Goal: Task Accomplishment & Management: Use online tool/utility

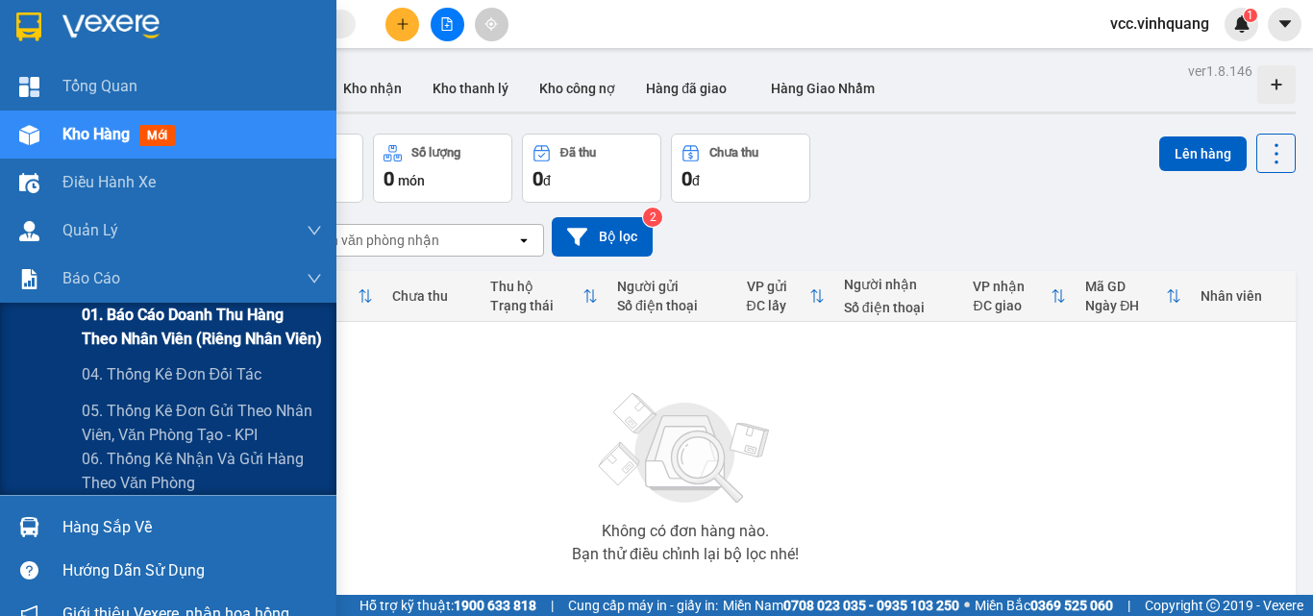
click at [140, 316] on span "01. Báo cáo doanh thu hàng theo nhân viên (riêng nhân viên)" at bounding box center [202, 327] width 240 height 48
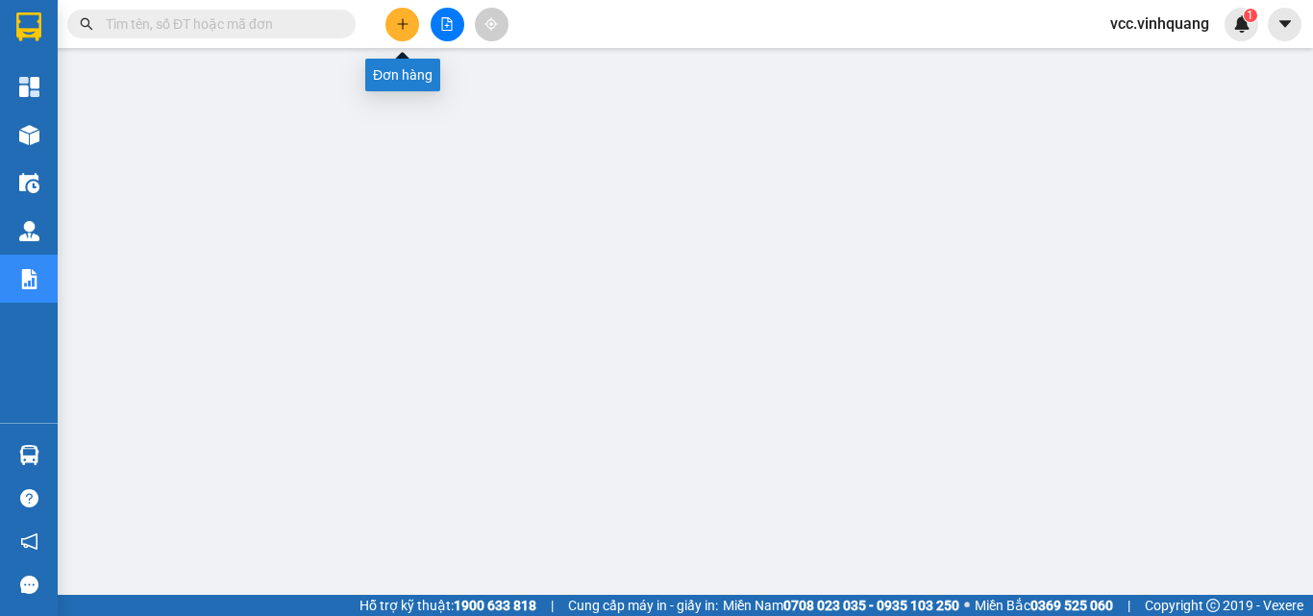
click at [398, 19] on icon "plus" at bounding box center [402, 23] width 13 height 13
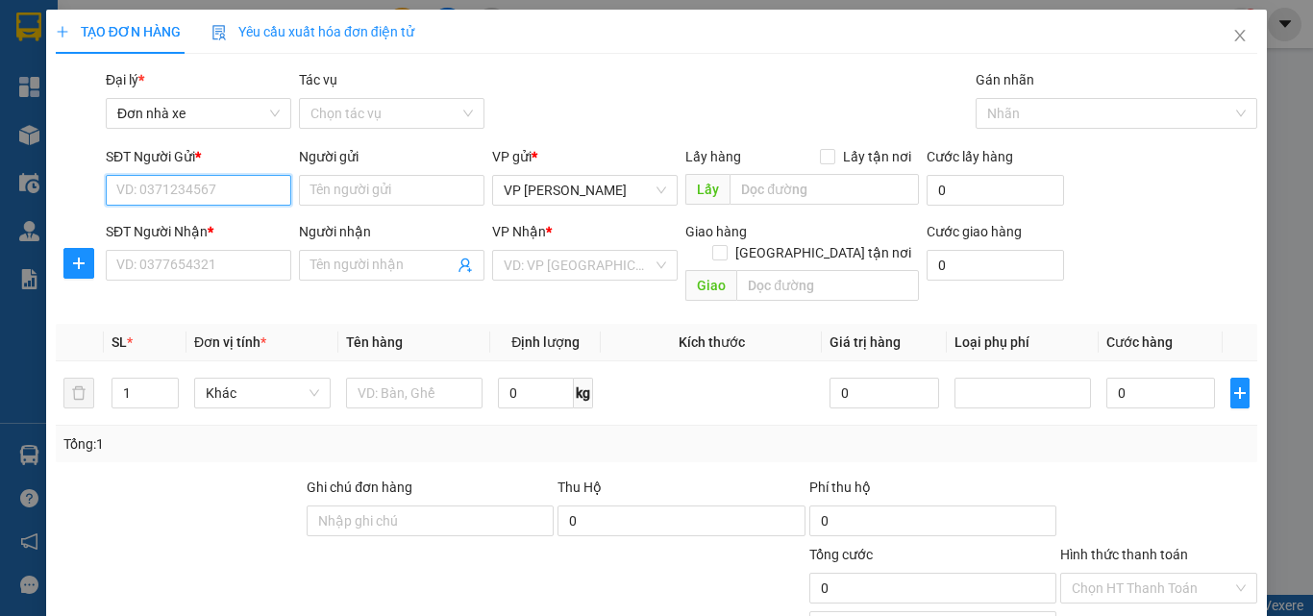
click at [190, 198] on input "SĐT Người Gửi *" at bounding box center [199, 190] width 186 height 31
click at [186, 224] on div "0911882650 - vp 64 vcc" at bounding box center [196, 228] width 161 height 21
type input "0911882650"
type input "vp 64 vcc"
type input "0931353999"
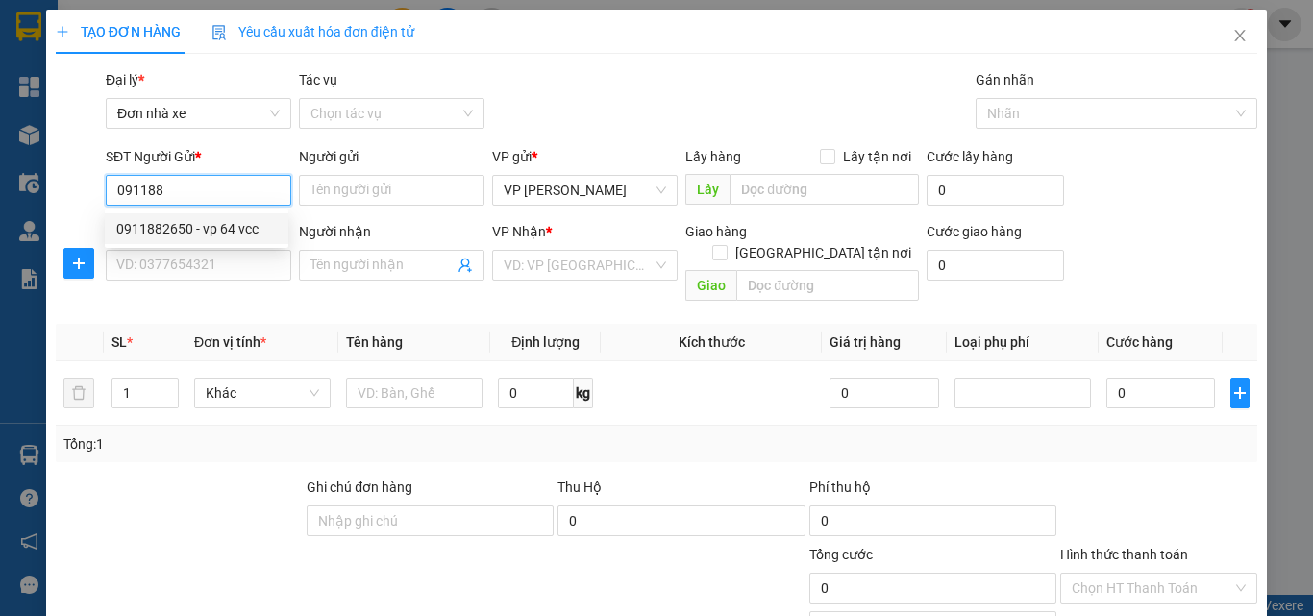
type input "CTY. VĨNH QUANG"
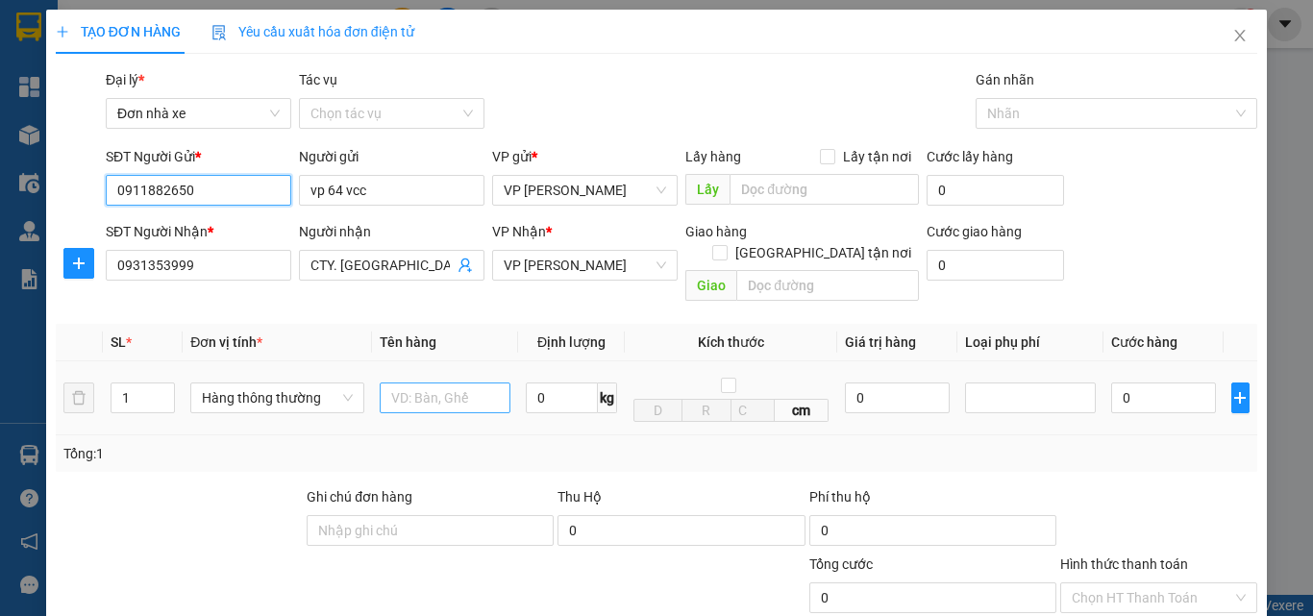
type input "0911882650"
click at [437, 383] on input "text" at bounding box center [445, 398] width 131 height 31
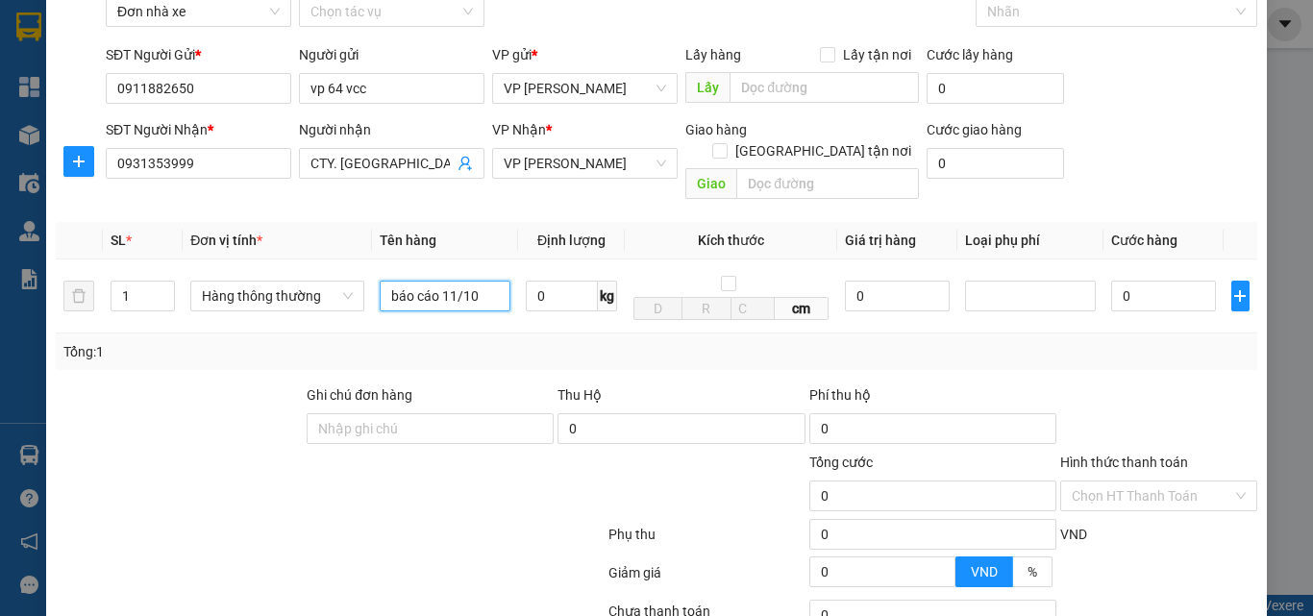
scroll to position [242, 0]
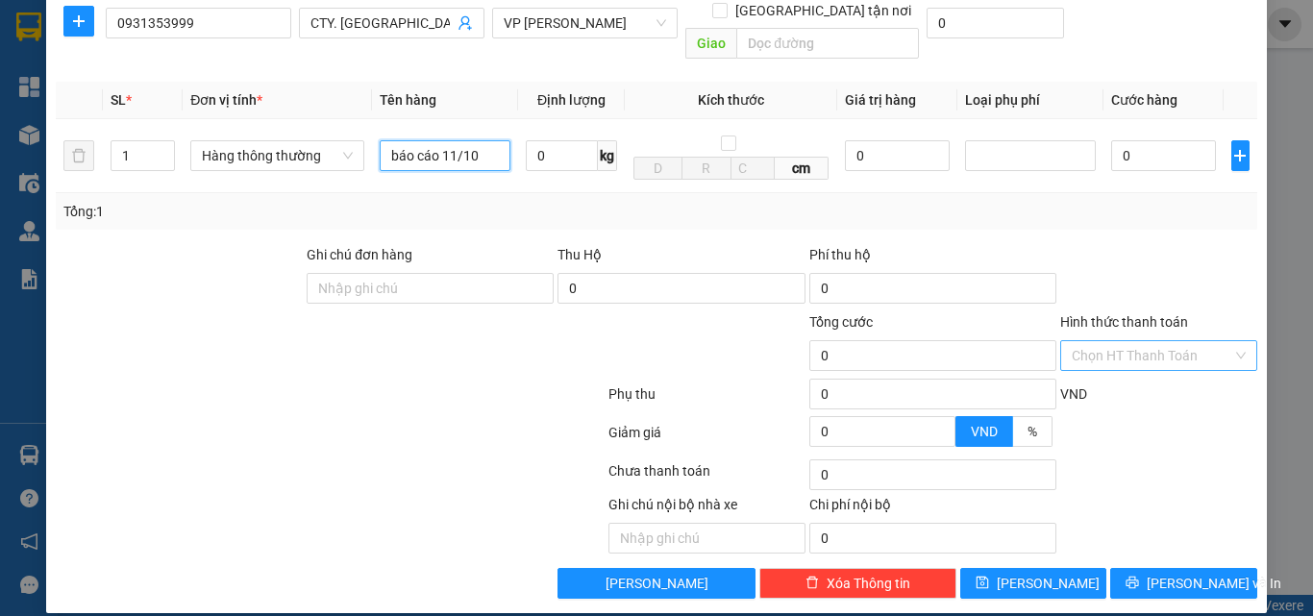
type input "báo cáo 11/10"
click at [1127, 341] on input "Hình thức thanh toán" at bounding box center [1152, 355] width 161 height 29
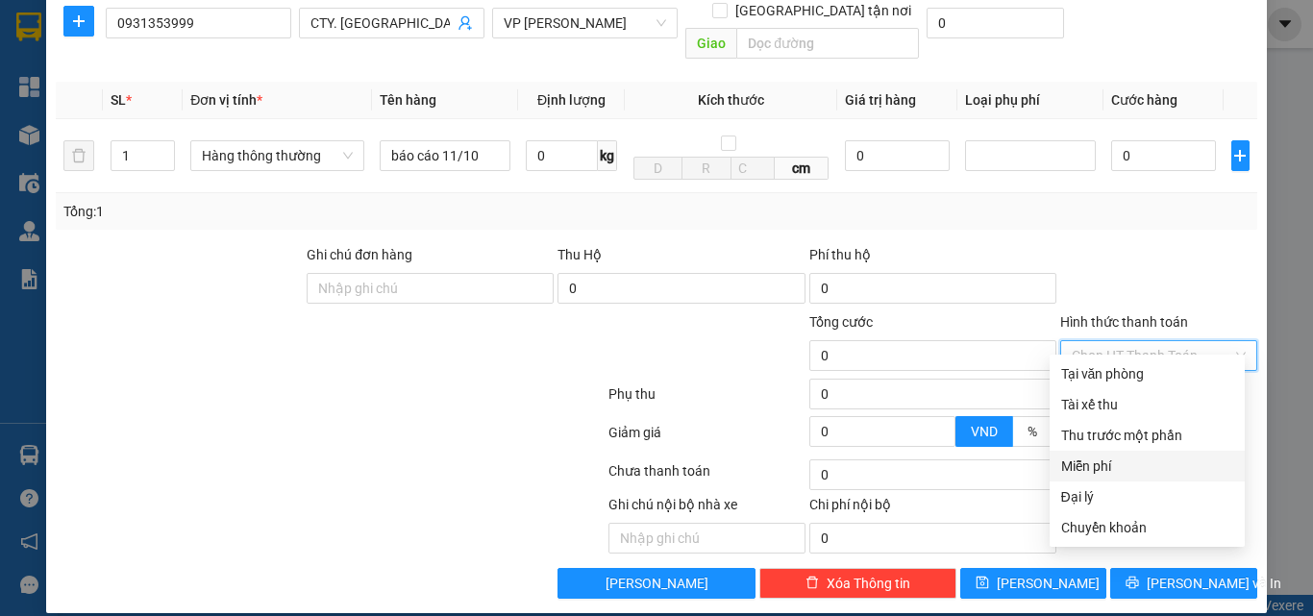
click at [1123, 470] on div "Miễn phí" at bounding box center [1147, 466] width 172 height 21
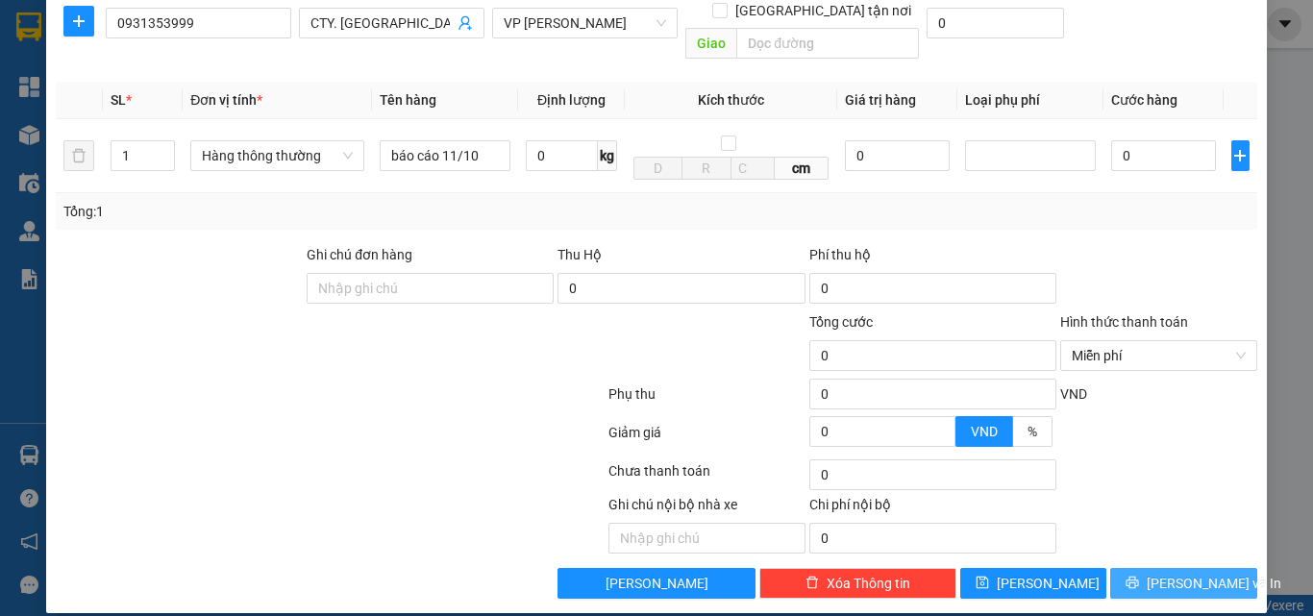
click at [1156, 573] on span "Lưu và In" at bounding box center [1214, 583] width 135 height 21
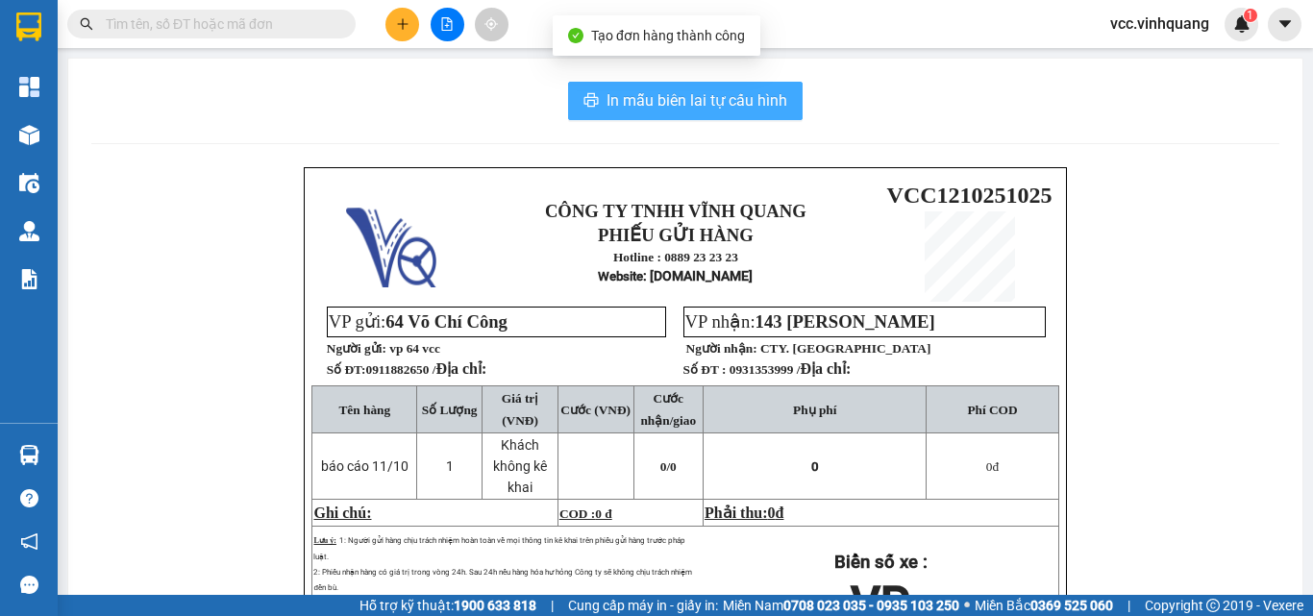
click at [673, 100] on span "In mẫu biên lai tự cấu hình" at bounding box center [697, 100] width 181 height 24
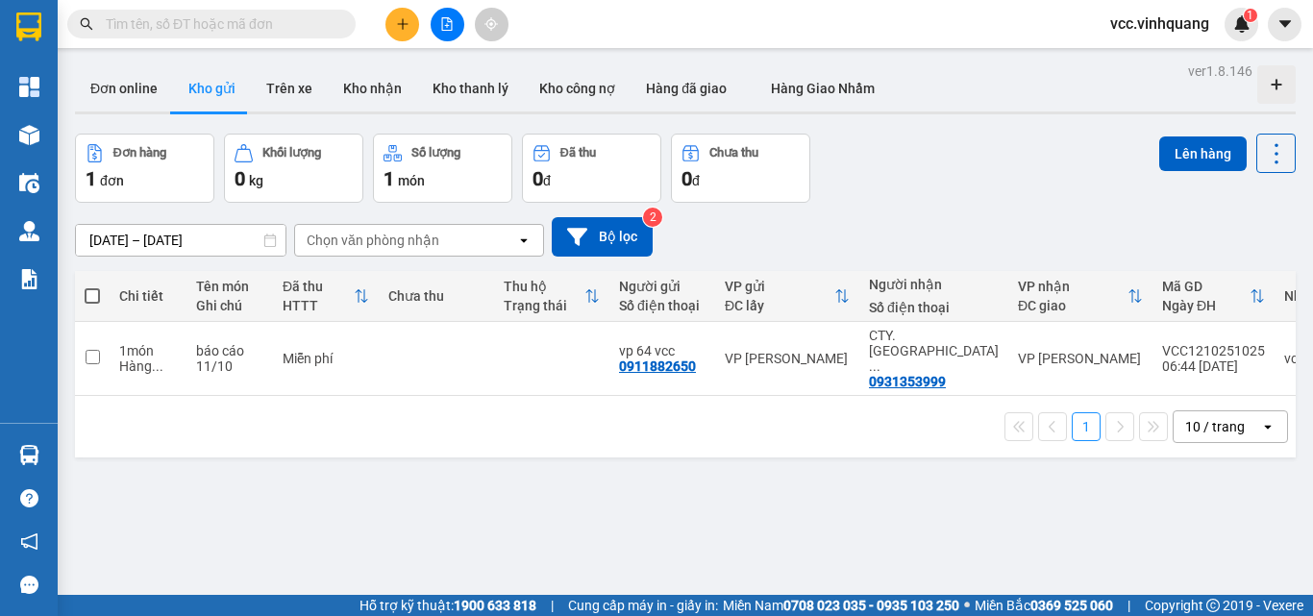
scroll to position [113, 0]
click at [91, 350] on input "checkbox" at bounding box center [93, 357] width 14 height 14
checkbox input "true"
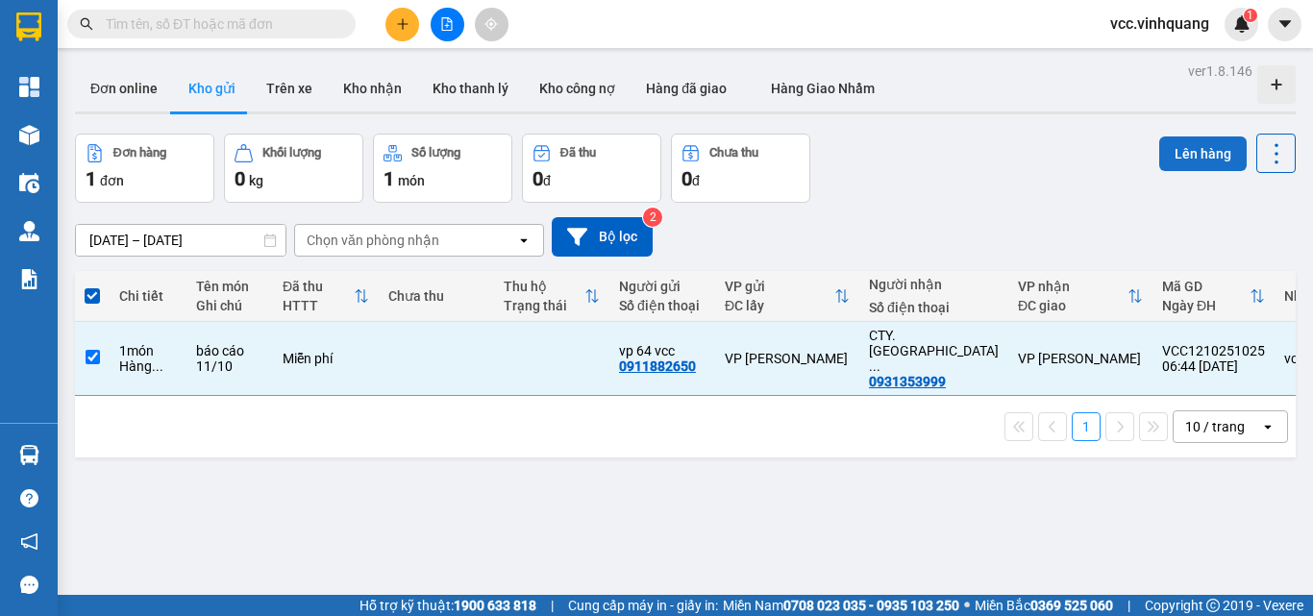
click at [1180, 148] on button "Lên hàng" at bounding box center [1202, 153] width 87 height 35
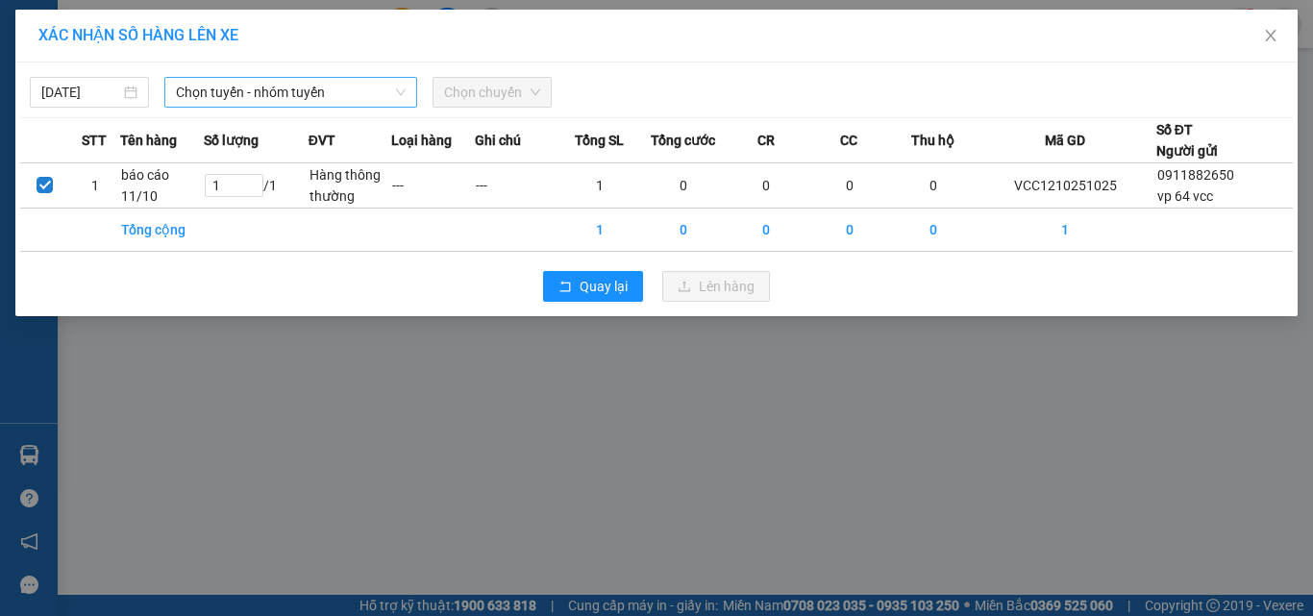
click at [271, 90] on span "Chọn tuyến - nhóm tuyến" at bounding box center [291, 92] width 230 height 29
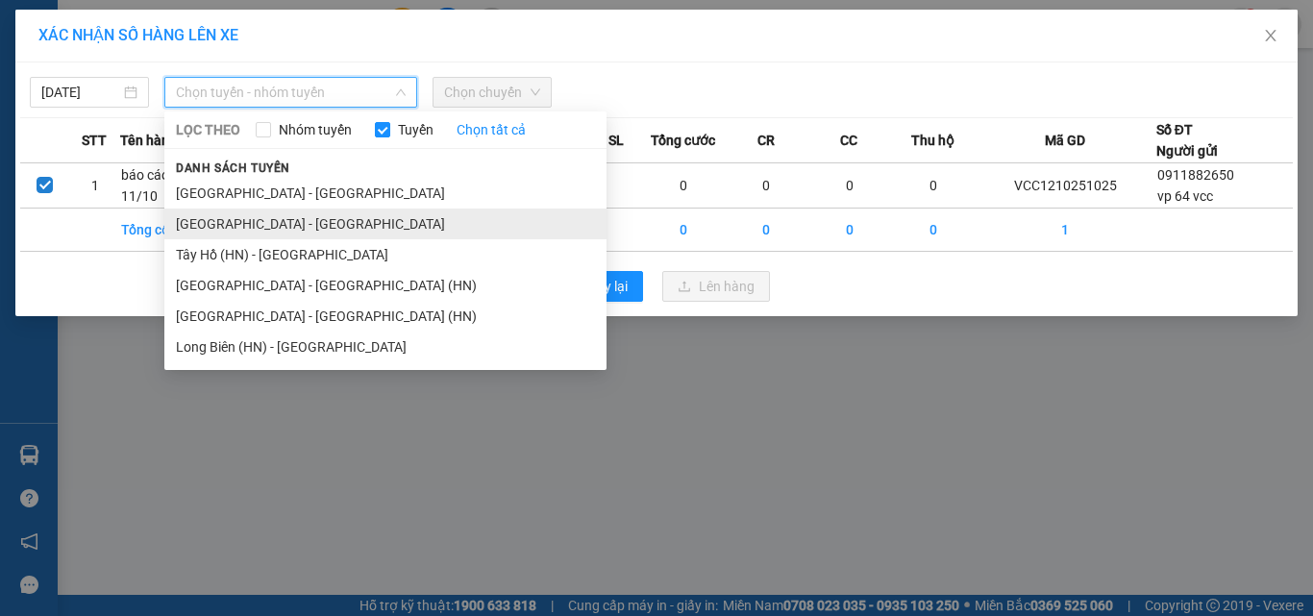
click at [291, 225] on li "Hà Nội - Thanh Hóa" at bounding box center [385, 224] width 442 height 31
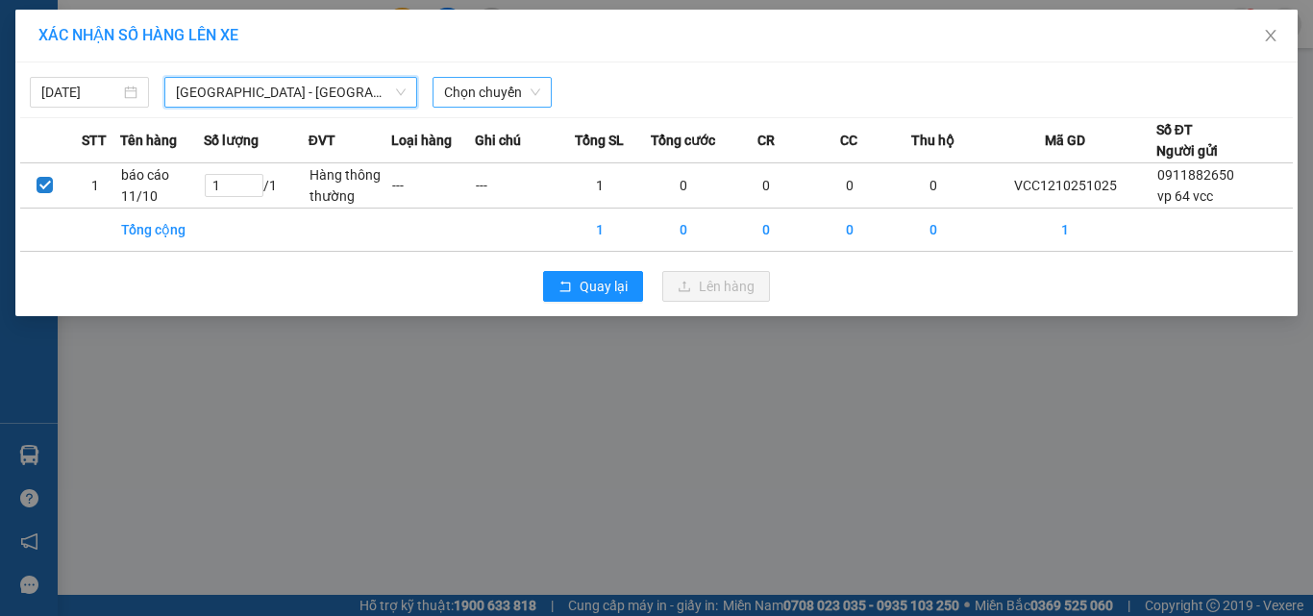
click at [499, 96] on span "Chọn chuyến" at bounding box center [492, 92] width 96 height 29
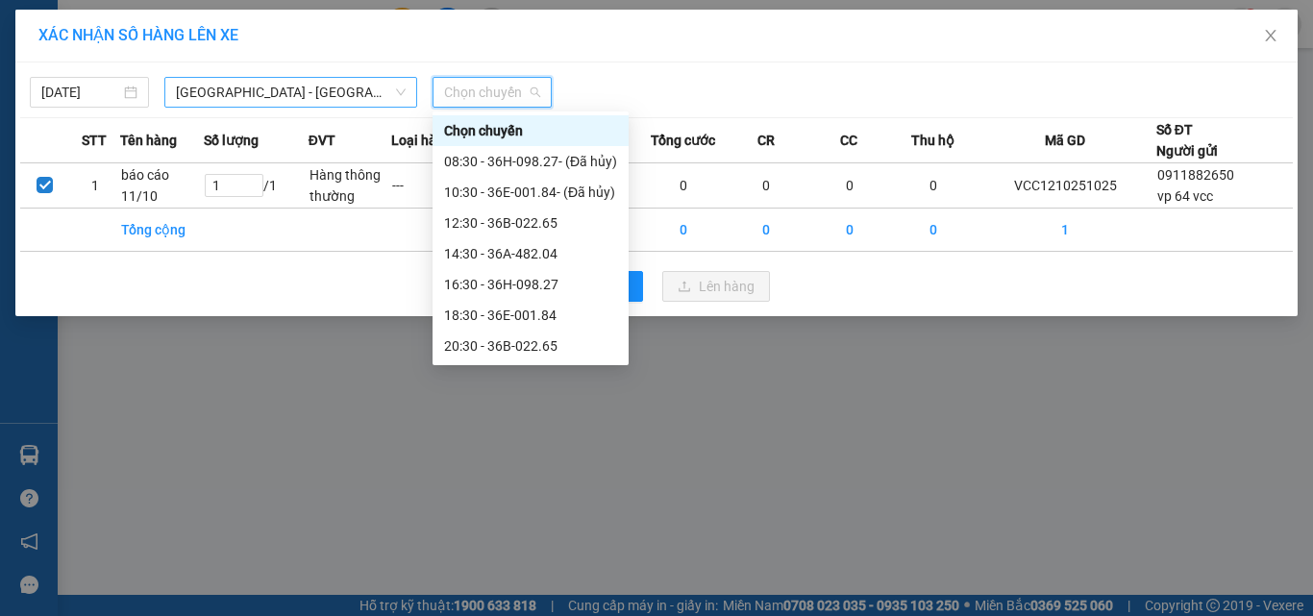
click at [254, 89] on span "Hà Nội - Thanh Hóa" at bounding box center [291, 92] width 230 height 29
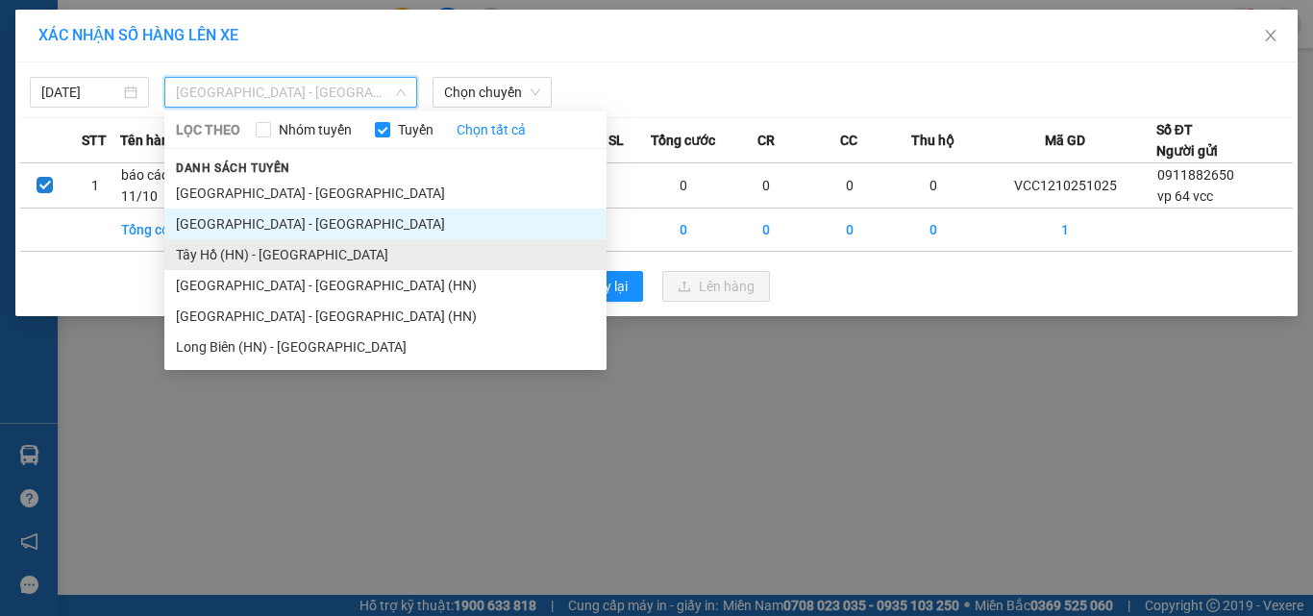
click at [259, 252] on li "Tây Hồ (HN) - Thanh Hóa" at bounding box center [385, 254] width 442 height 31
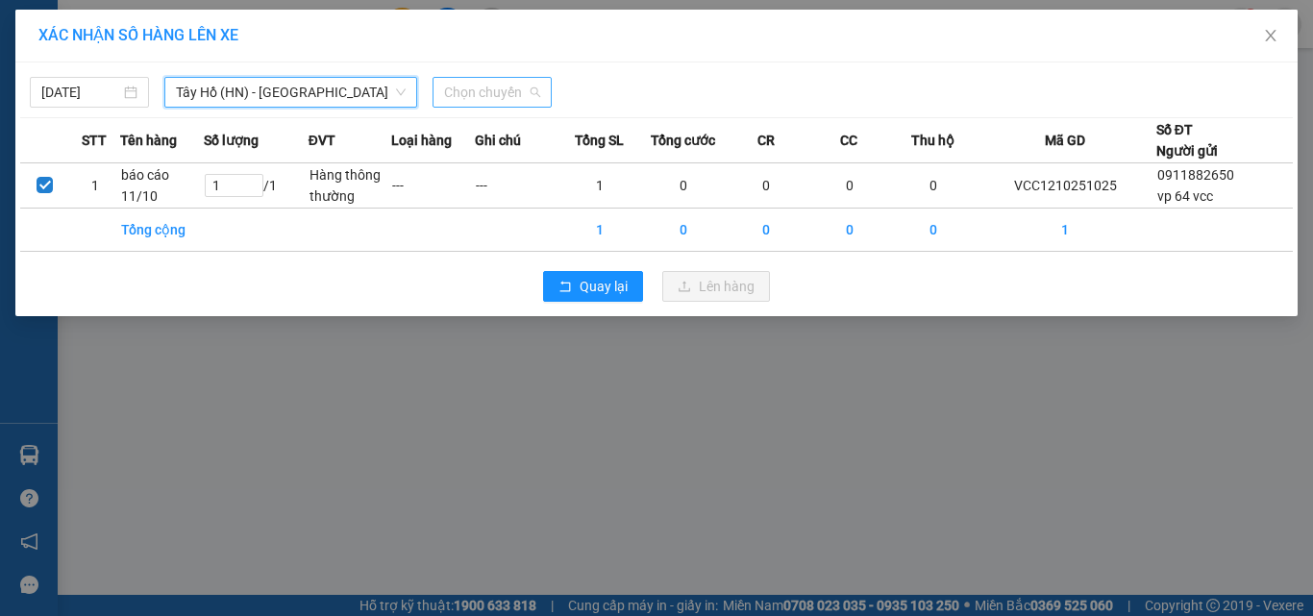
click at [489, 92] on span "Chọn chuyến" at bounding box center [492, 92] width 96 height 29
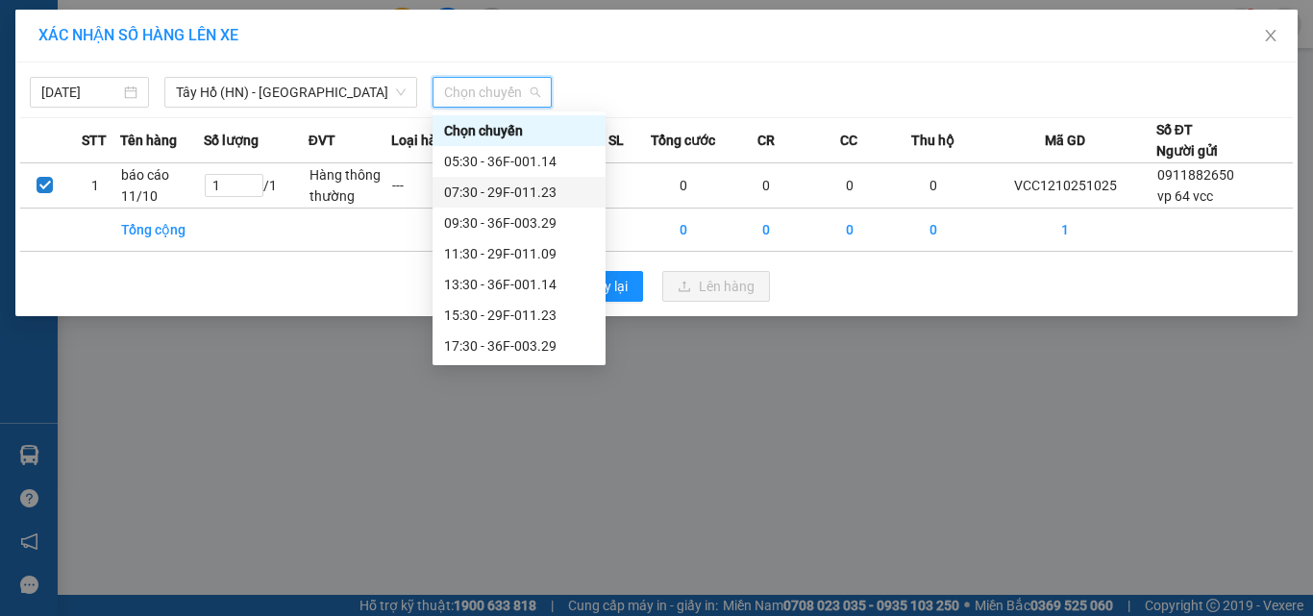
click at [510, 192] on div "07:30 - 29F-011.23" at bounding box center [519, 192] width 150 height 21
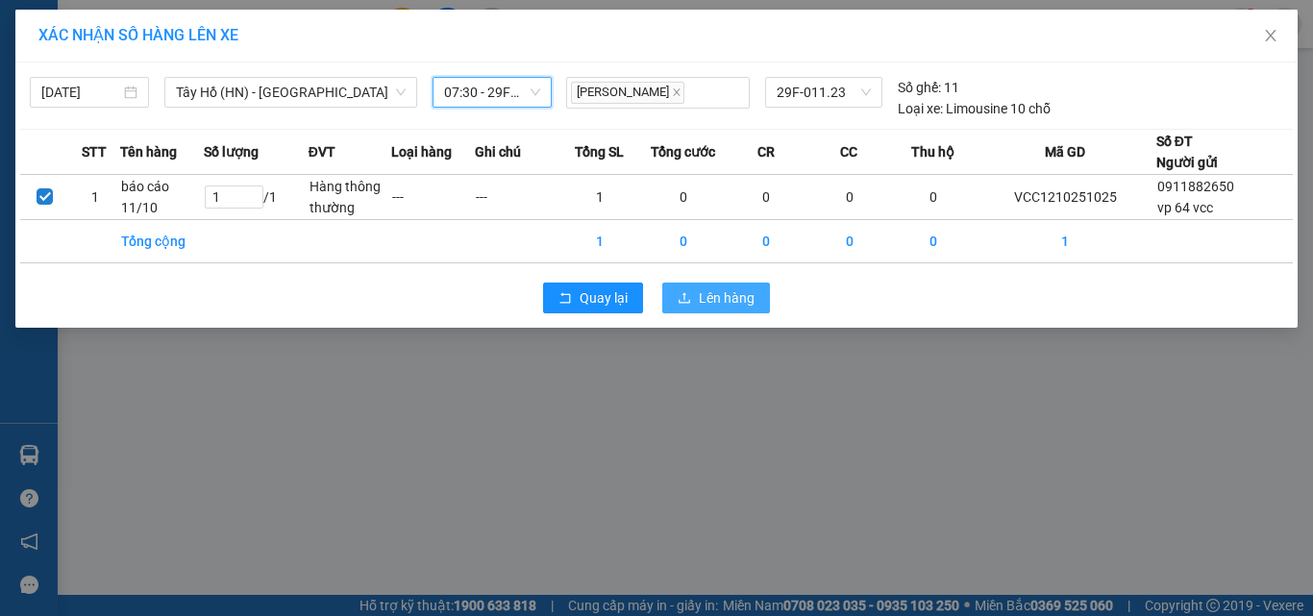
click at [731, 294] on span "Lên hàng" at bounding box center [727, 297] width 56 height 21
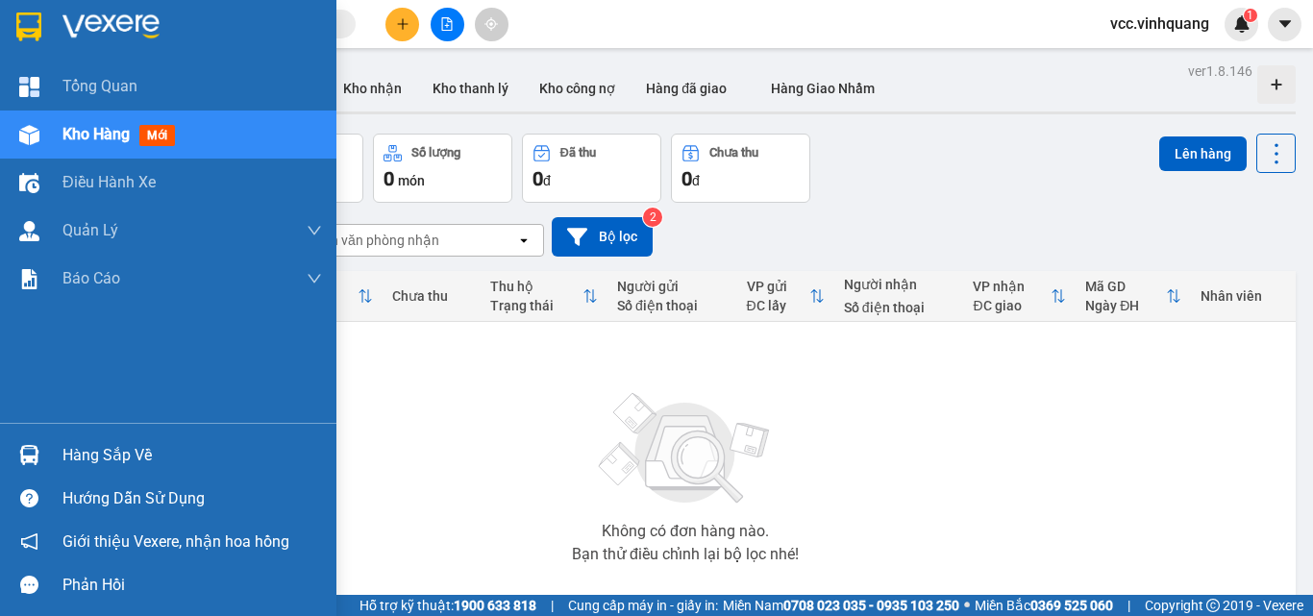
click at [125, 454] on div "Hàng sắp về" at bounding box center [192, 455] width 260 height 29
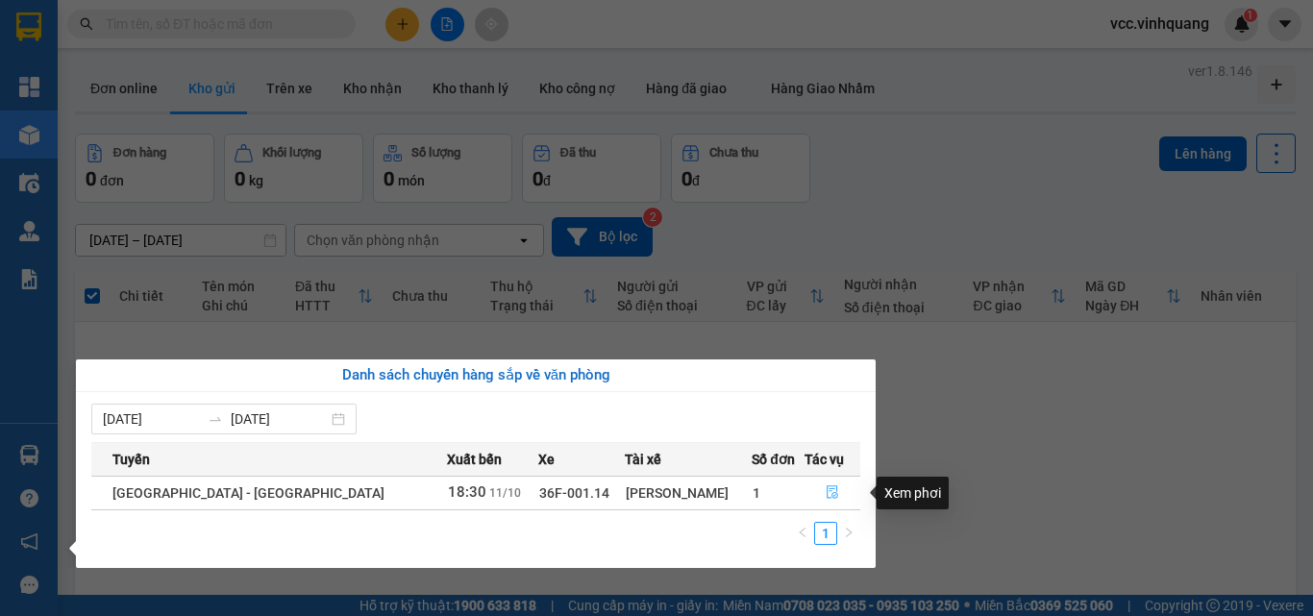
click at [826, 494] on icon "file-done" at bounding box center [832, 491] width 13 height 13
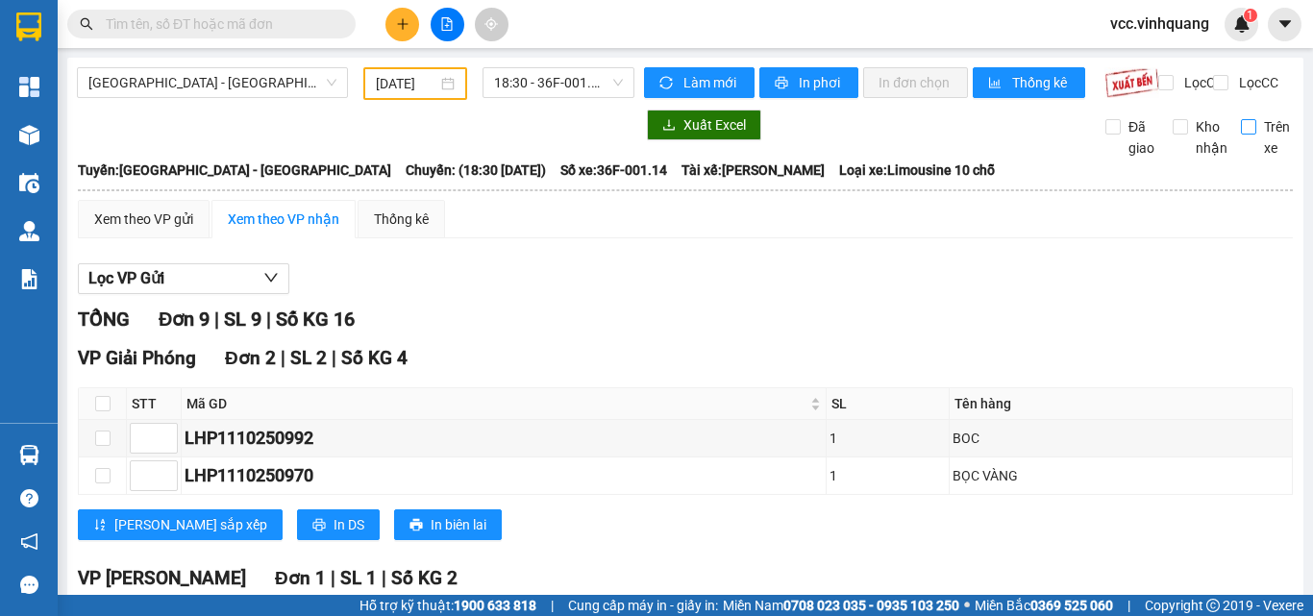
click at [1241, 135] on input "Trên xe" at bounding box center [1248, 126] width 15 height 15
checkbox input "true"
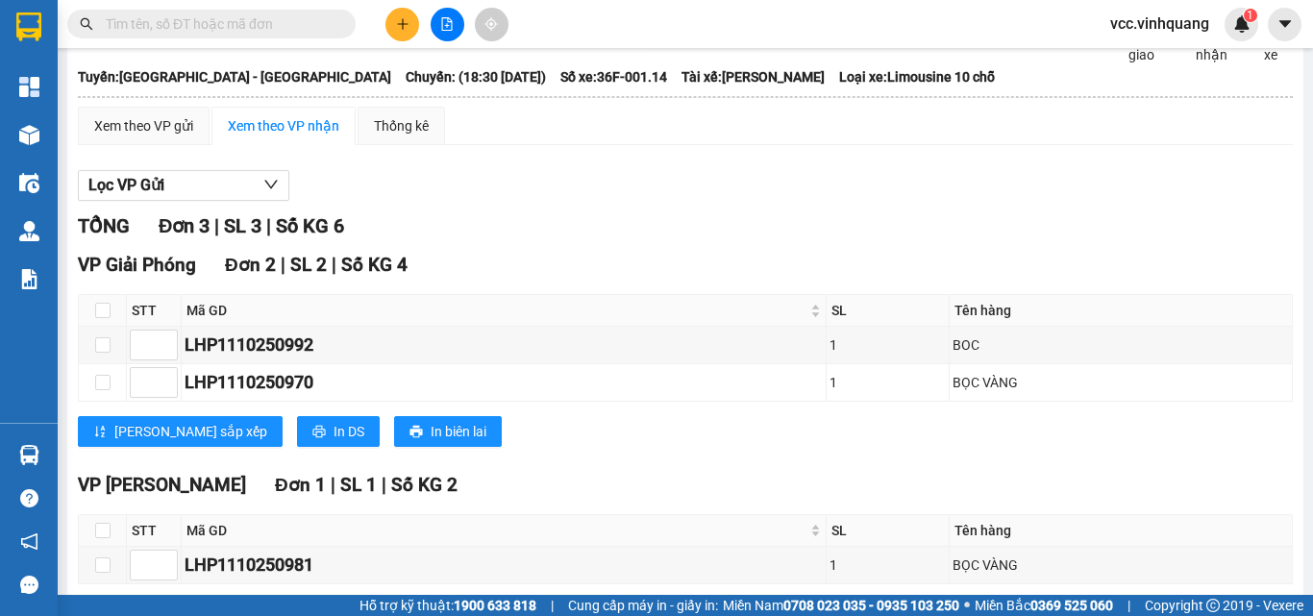
scroll to position [192, 0]
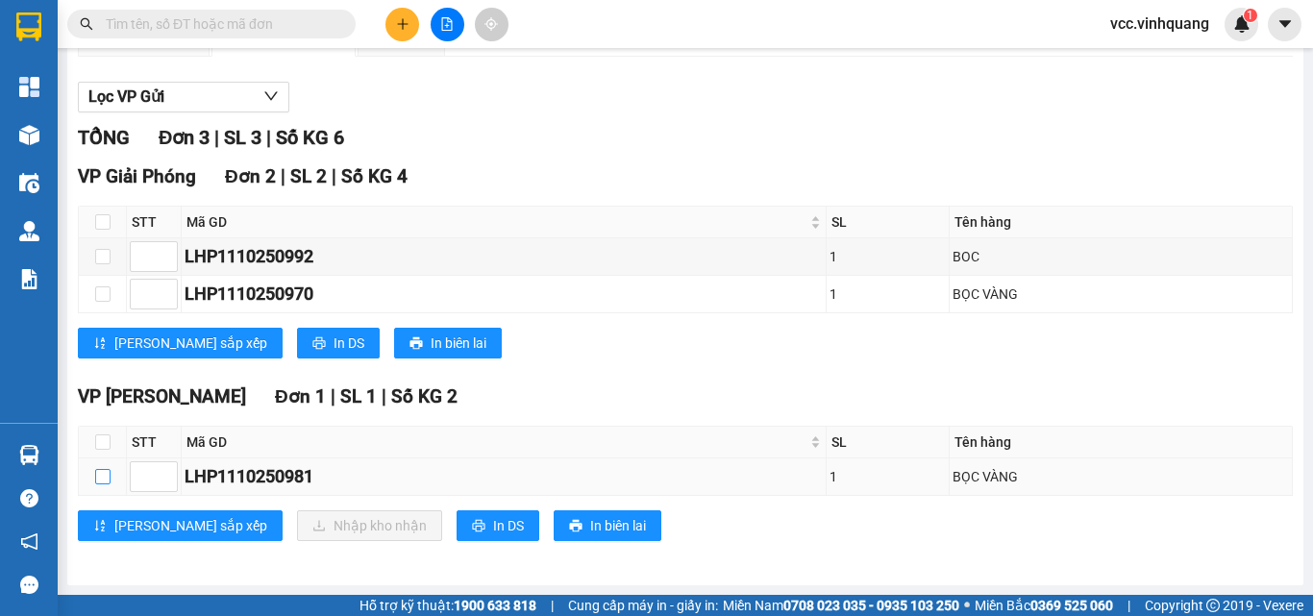
click at [104, 481] on input "checkbox" at bounding box center [102, 476] width 15 height 15
checkbox input "true"
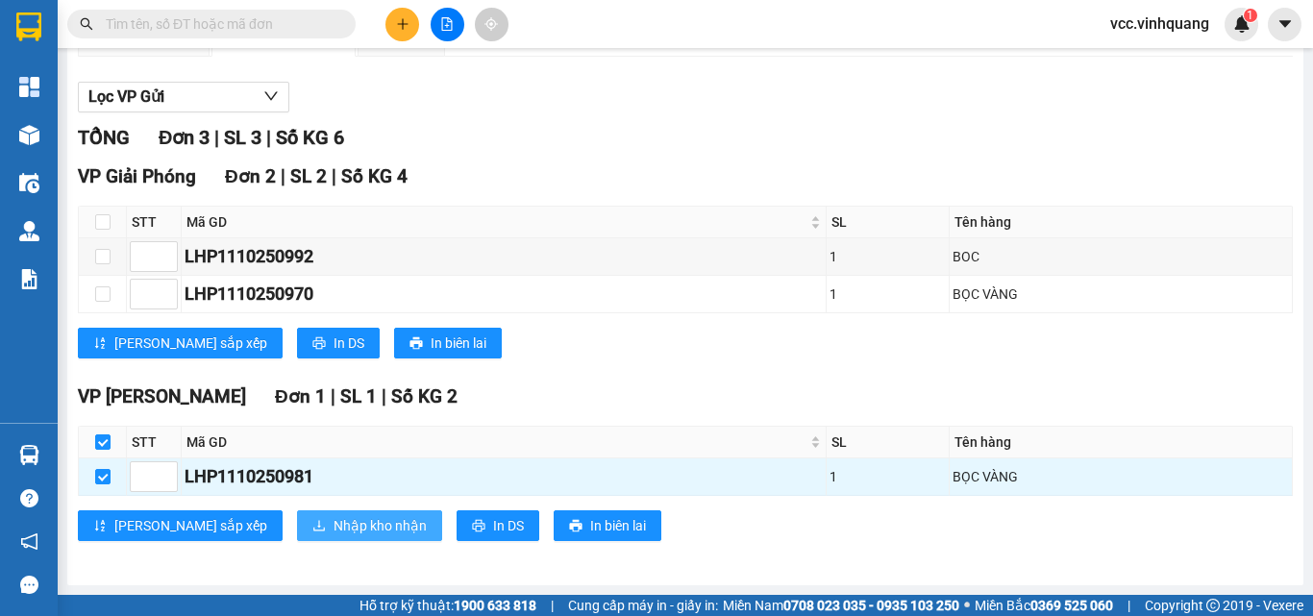
click at [334, 528] on span "Nhập kho nhận" at bounding box center [380, 525] width 93 height 21
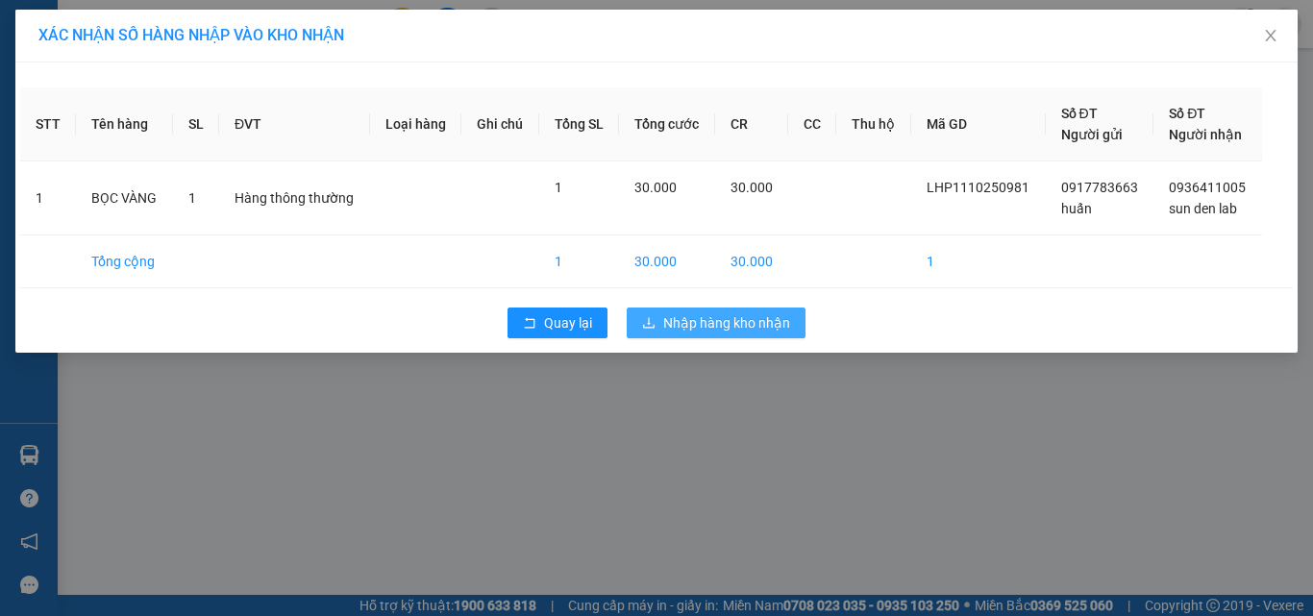
click at [743, 314] on span "Nhập hàng kho nhận" at bounding box center [726, 322] width 127 height 21
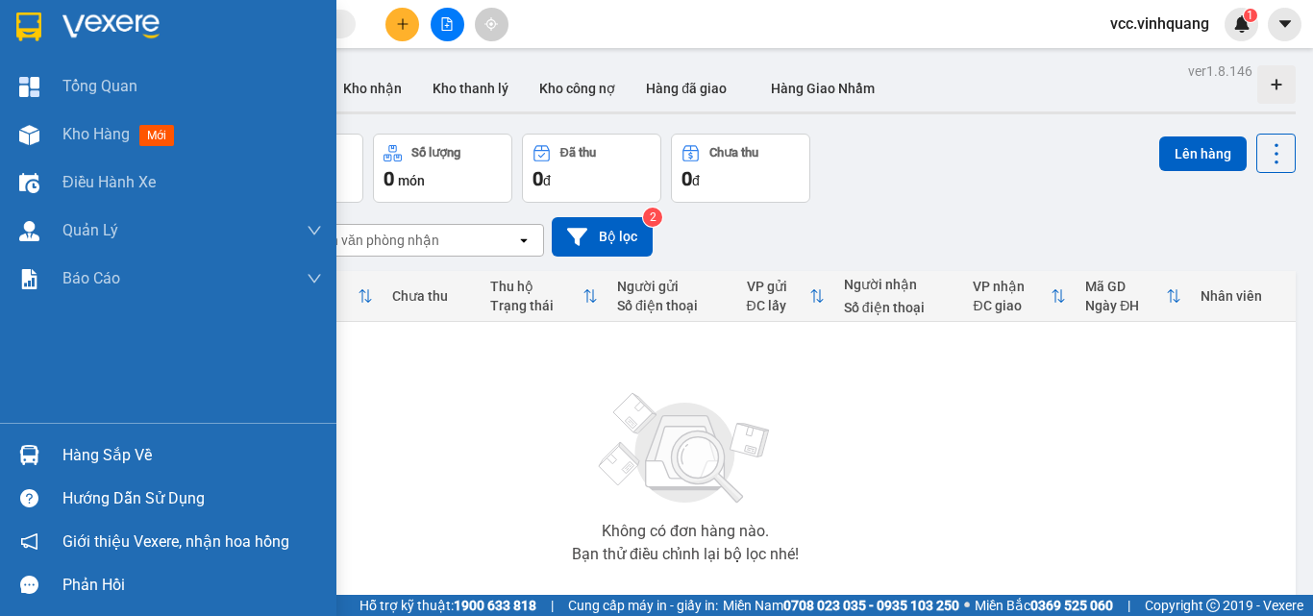
click at [114, 455] on div "Hàng sắp về" at bounding box center [192, 455] width 260 height 29
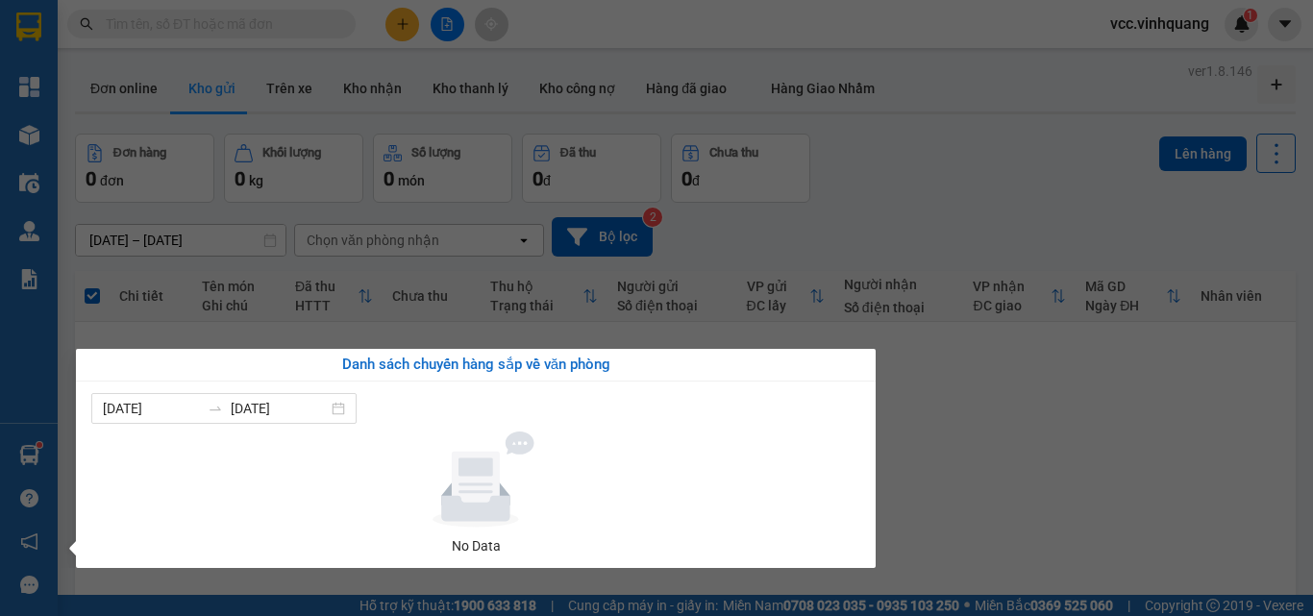
click at [991, 489] on section "Kết quả tìm kiếm ( 0 ) Bộ lọc No Data vcc.vinhquang 1 Tổng Quan Kho hàng mới Đi…" at bounding box center [656, 308] width 1313 height 616
